Goal: Task Accomplishment & Management: Manage account settings

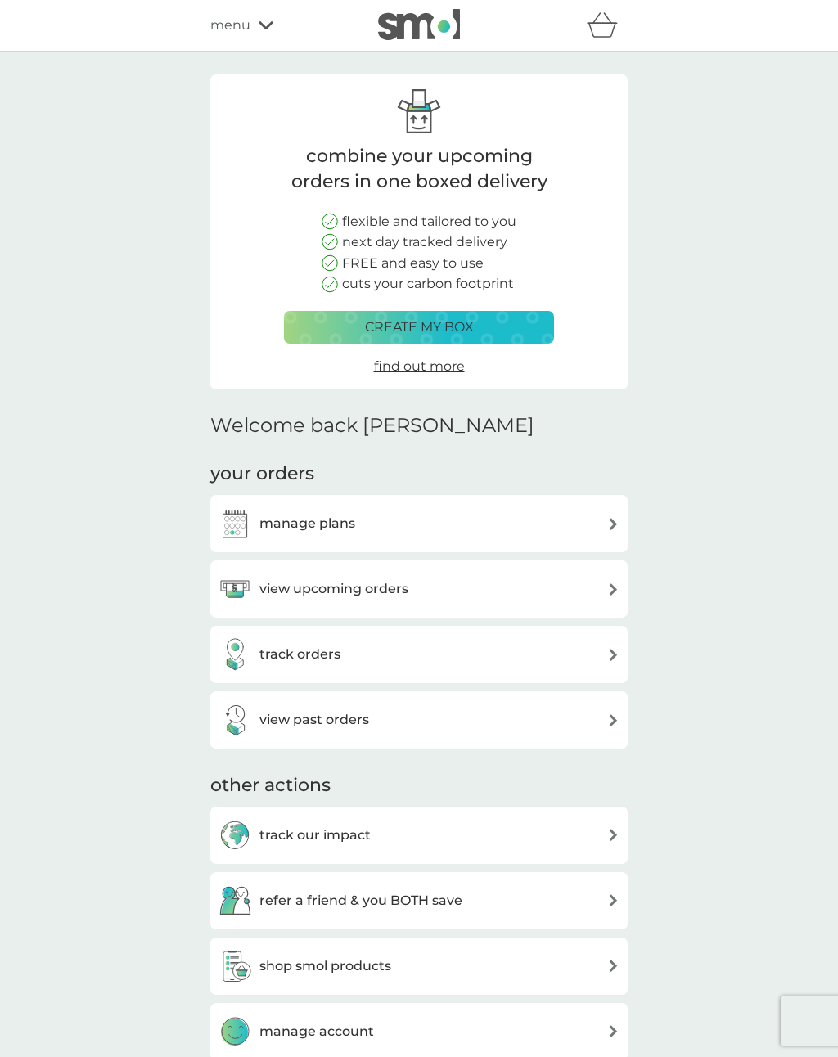
click at [359, 585] on h3 "view upcoming orders" at bounding box center [333, 589] width 149 height 21
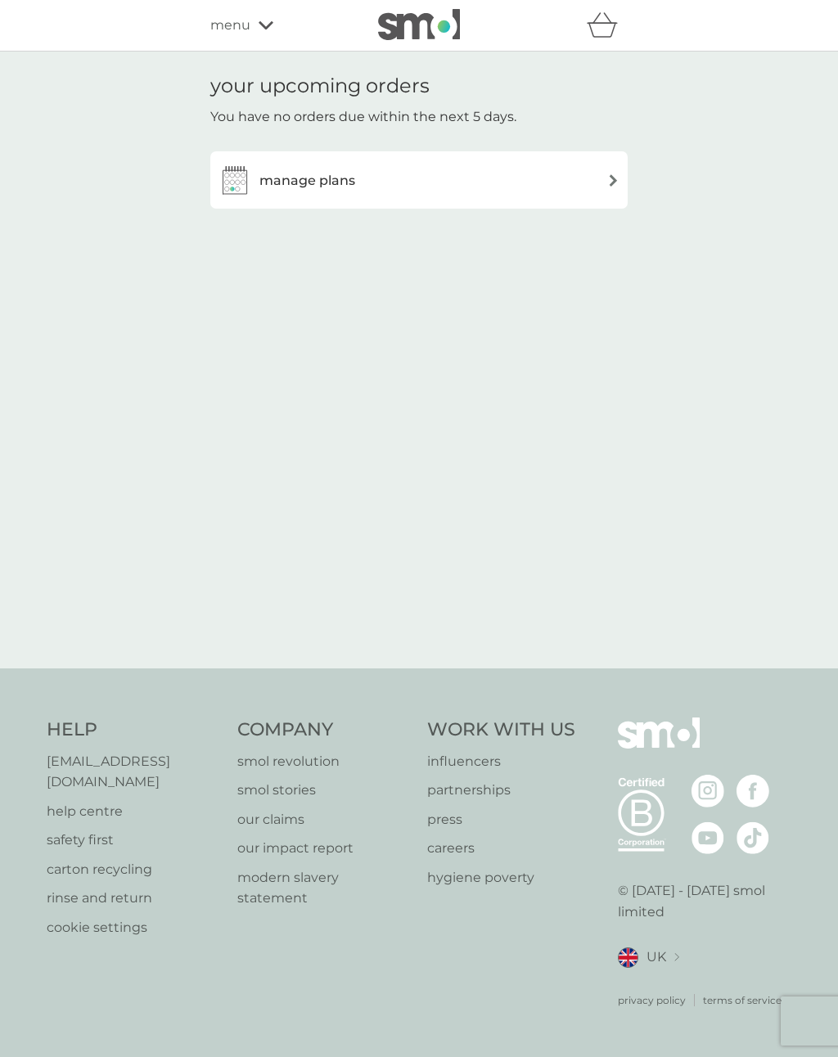
click at [312, 182] on h3 "manage plans" at bounding box center [307, 180] width 96 height 21
click at [248, 35] on span "menu" at bounding box center [230, 25] width 40 height 21
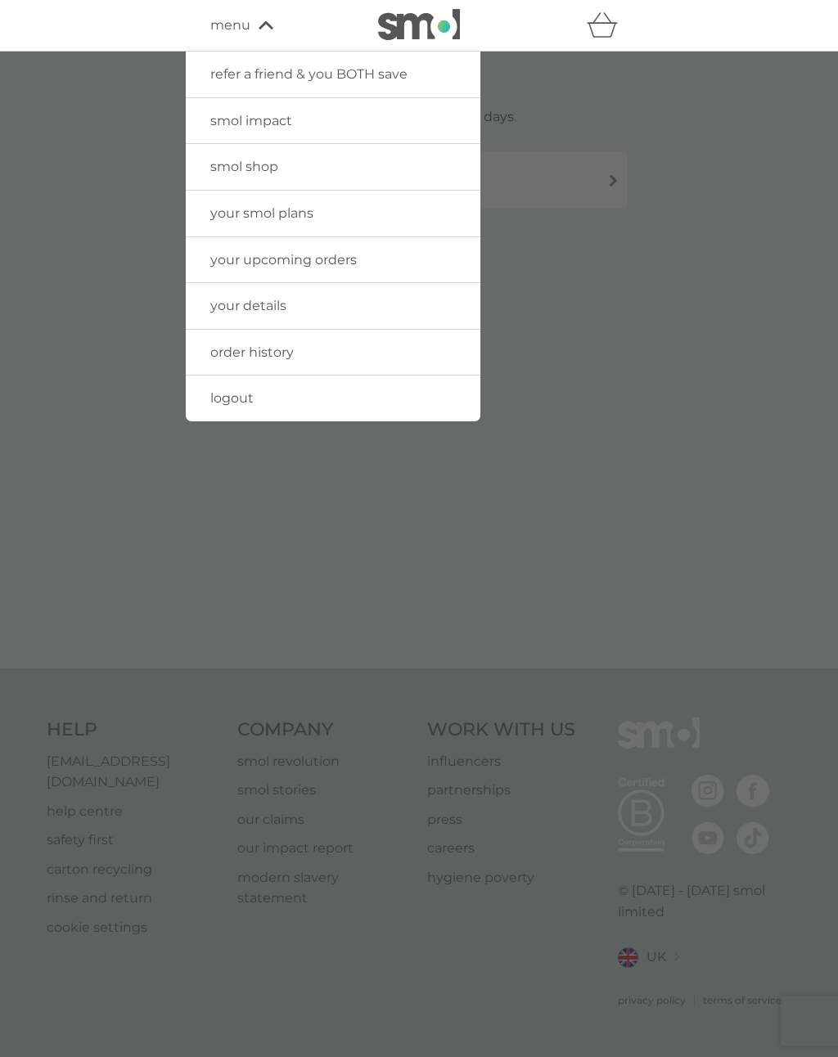
click at [238, 397] on span "logout" at bounding box center [231, 398] width 43 height 16
